Goal: Task Accomplishment & Management: Manage account settings

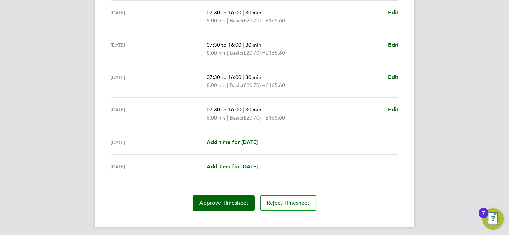
scroll to position [246, 0]
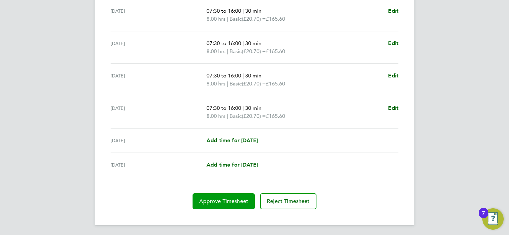
click at [241, 201] on span "Approve Timesheet" at bounding box center [223, 201] width 49 height 7
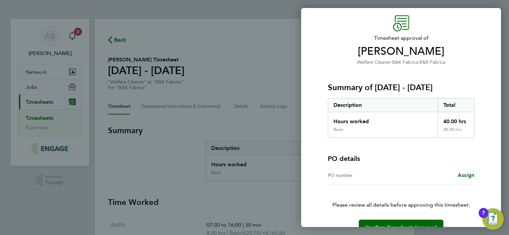
scroll to position [38, 0]
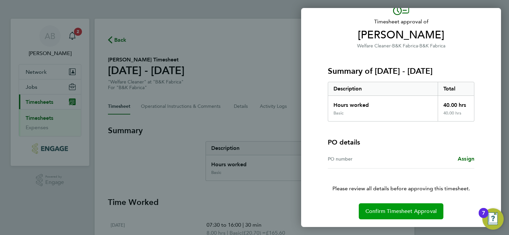
click at [411, 214] on button "Confirm Timesheet Approval" at bounding box center [401, 211] width 85 height 16
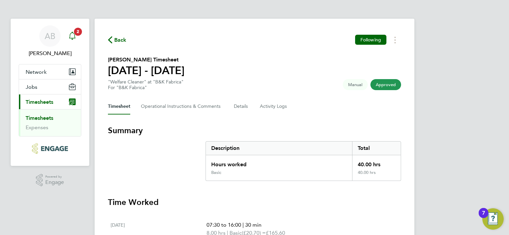
click at [72, 35] on icon "Main navigation" at bounding box center [72, 36] width 8 height 8
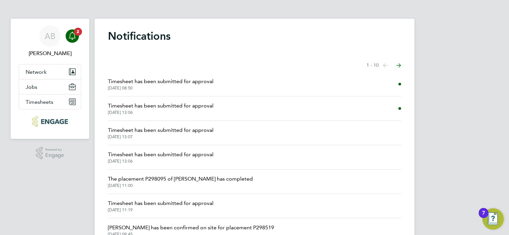
click at [490, 218] on img "Open Resource Center, 7 new notifications" at bounding box center [492, 218] width 21 height 21
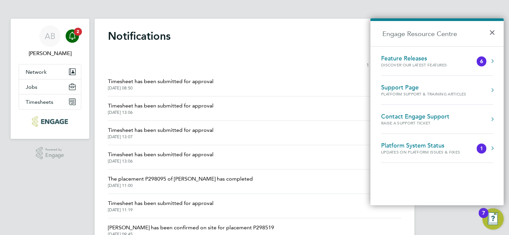
click at [488, 60] on div "Feature Releases Discover our latest features 6" at bounding box center [437, 61] width 112 height 13
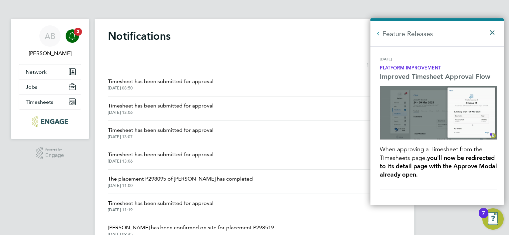
click at [496, 31] on button "×" at bounding box center [494, 30] width 10 height 15
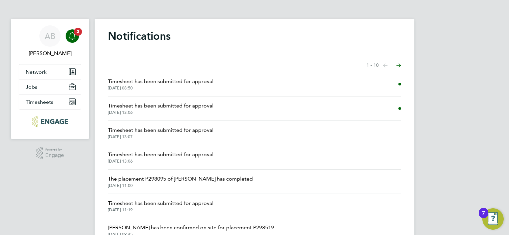
click at [485, 216] on div "7" at bounding box center [484, 213] width 10 height 10
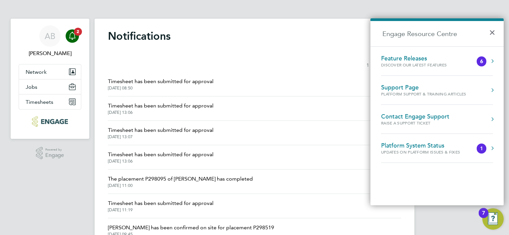
click at [484, 65] on div "6" at bounding box center [482, 61] width 10 height 10
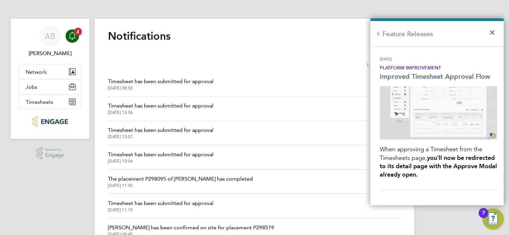
click at [492, 33] on button "×" at bounding box center [494, 30] width 10 height 15
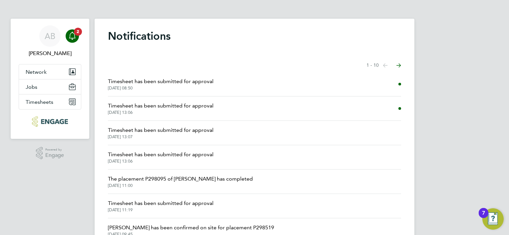
click at [200, 106] on span "Timesheet has been submitted for approval" at bounding box center [161, 106] width 106 height 8
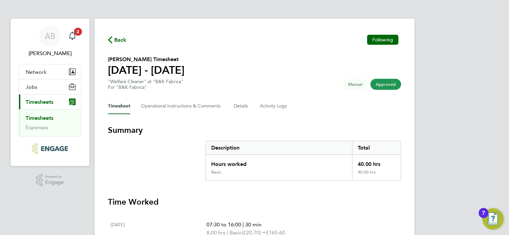
click at [122, 38] on span "Back" at bounding box center [120, 40] width 12 height 8
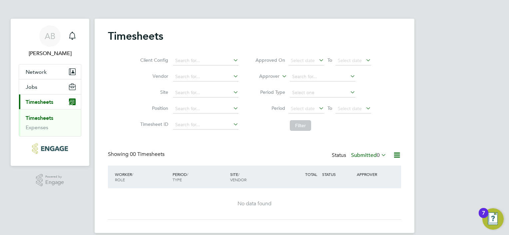
click at [54, 106] on button "Current page: Timesheets" at bounding box center [50, 101] width 62 height 15
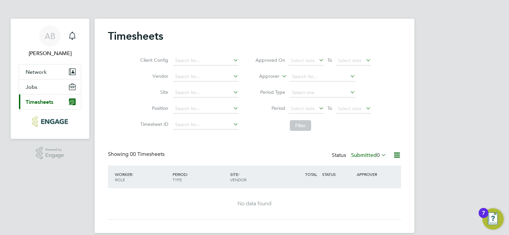
click at [47, 101] on span "Timesheets" at bounding box center [40, 102] width 28 height 6
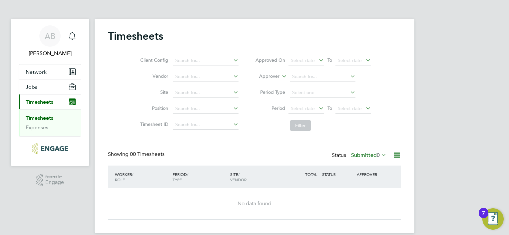
click at [37, 102] on span "Timesheets" at bounding box center [40, 102] width 28 height 6
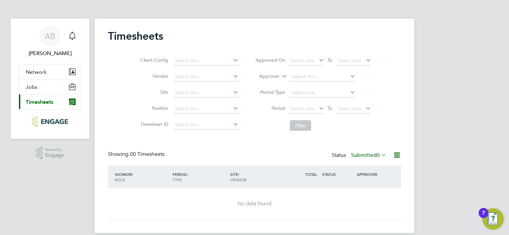
click at [37, 102] on span "Timesheets" at bounding box center [40, 102] width 28 height 6
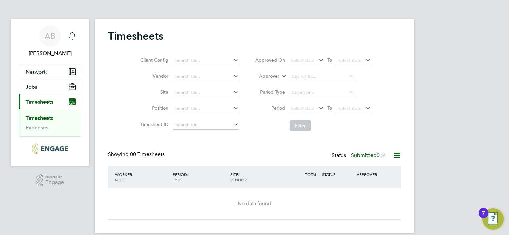
click at [449, 107] on div "AB [PERSON_NAME] Notifications Applications: Network Sites Jobs Placements Curr…" at bounding box center [254, 121] width 509 height 243
click at [35, 84] on span "Jobs" at bounding box center [32, 87] width 12 height 6
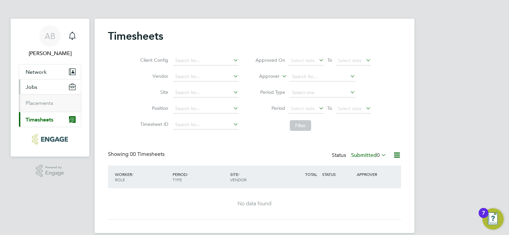
click at [52, 124] on button "Current page: Timesheets" at bounding box center [50, 119] width 62 height 15
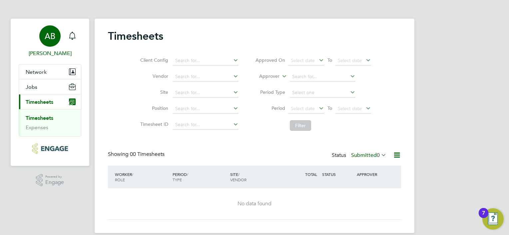
click at [56, 54] on span "[PERSON_NAME]" at bounding box center [50, 53] width 63 height 8
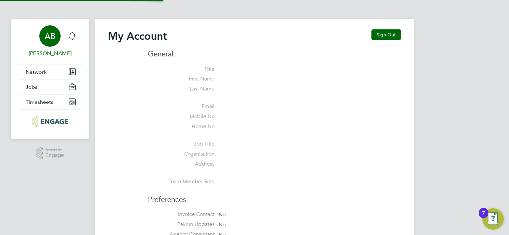
type input "[EMAIL_ADDRESS][DOMAIN_NAME]"
